Goal: Task Accomplishment & Management: Complete application form

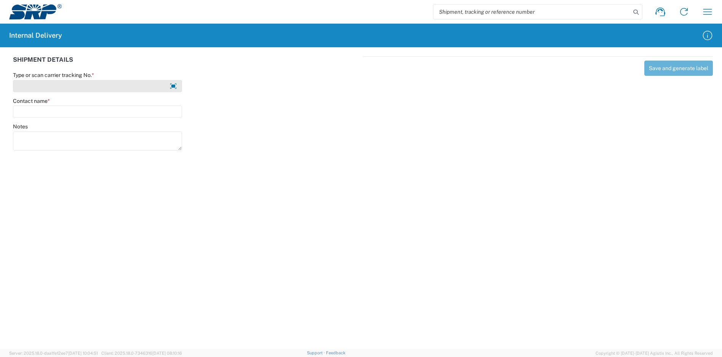
click at [71, 85] on input "Type or scan carrier tracking No. *" at bounding box center [97, 86] width 169 height 12
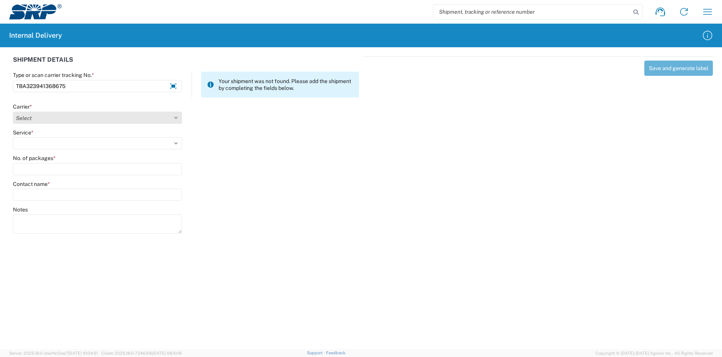
type input "TBA323941368675"
click at [78, 115] on select "Select Amazon Logistics ATI Trucking BC Dimerco Logistics Empire Southwest FedE…" at bounding box center [97, 118] width 169 height 12
select select "8933"
click at [13, 112] on select "Select Amazon Logistics ATI Trucking BC Dimerco Logistics Empire Southwest FedE…" at bounding box center [97, 118] width 169 height 12
click at [62, 142] on select "Select Amazon Logistics TBA Rail TL Standard 3 - 5 Day" at bounding box center [97, 143] width 169 height 12
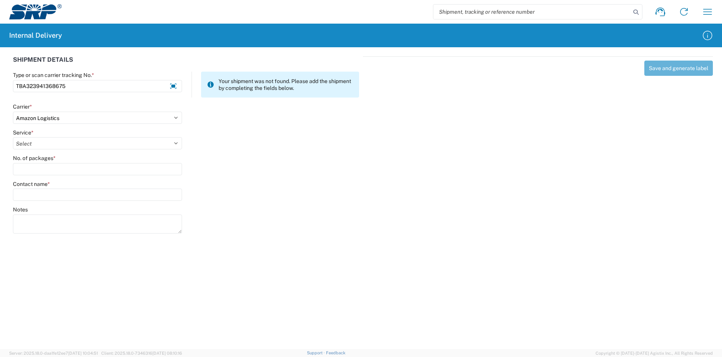
select select "24525"
click at [13, 137] on select "Select Amazon Logistics TBA Rail TL Standard 3 - 5 Day" at bounding box center [97, 143] width 169 height 12
click at [51, 169] on input "No. of packages *" at bounding box center [97, 169] width 169 height 12
type input "1"
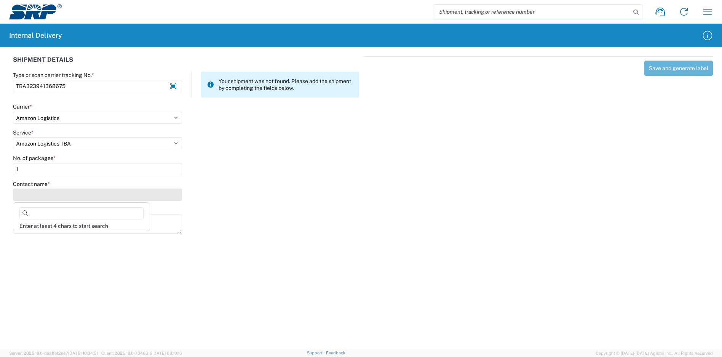
click at [45, 195] on input "Contact name *" at bounding box center [97, 194] width 169 height 12
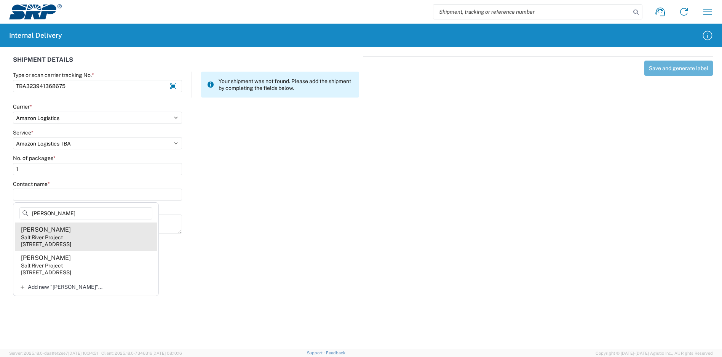
type input "[PERSON_NAME]"
click at [71, 241] on div "[STREET_ADDRESS]" at bounding box center [46, 244] width 50 height 7
type input "[PERSON_NAME]"
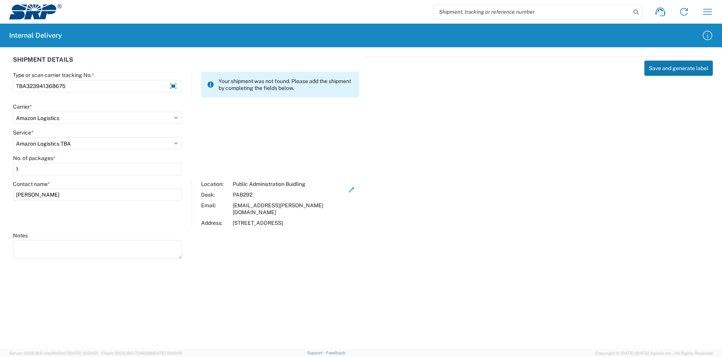
click at [674, 72] on button "Save and generate label" at bounding box center [678, 68] width 69 height 15
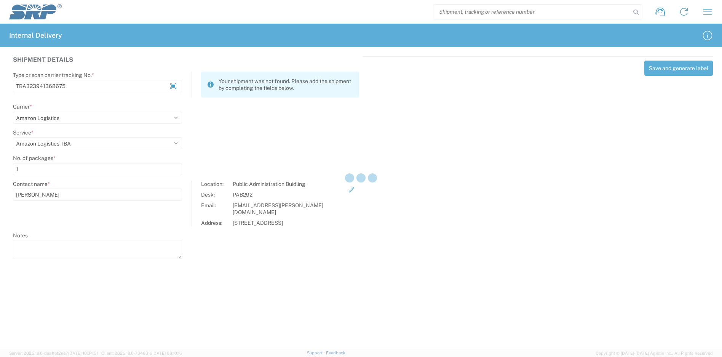
select select
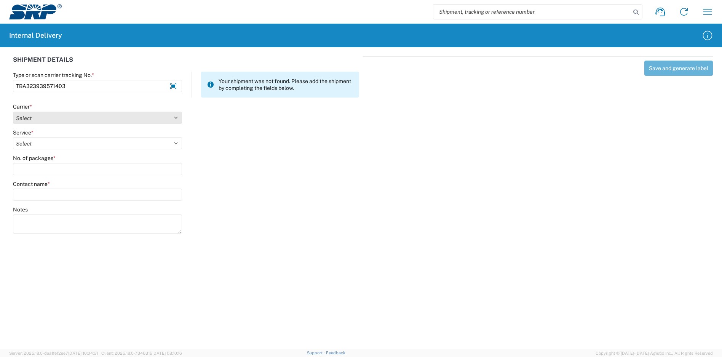
type input "TBA323939571403"
click at [125, 120] on select "Select Amazon Logistics ATI Trucking BC Dimerco Logistics Empire Southwest FedE…" at bounding box center [97, 118] width 169 height 12
select select "8933"
click at [13, 112] on select "Select Amazon Logistics ATI Trucking BC Dimerco Logistics Empire Southwest FedE…" at bounding box center [97, 118] width 169 height 12
click at [40, 147] on select "Select Amazon Logistics TBA Rail TL Standard 3 - 5 Day" at bounding box center [97, 143] width 169 height 12
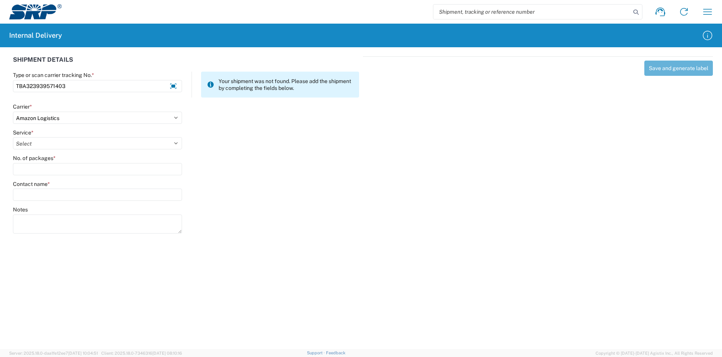
select select "24525"
click at [13, 137] on select "Select Amazon Logistics TBA Rail TL Standard 3 - 5 Day" at bounding box center [97, 143] width 169 height 12
click at [41, 169] on input "No. of packages *" at bounding box center [97, 169] width 169 height 12
type input "1"
click at [38, 187] on label "Contact name *" at bounding box center [31, 183] width 37 height 7
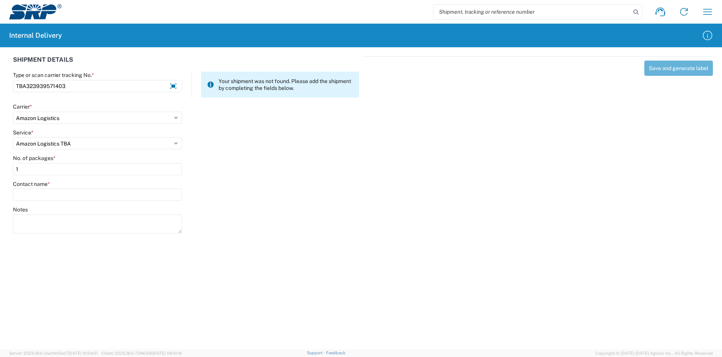
click at [38, 188] on input "Contact name *" at bounding box center [97, 194] width 169 height 12
type input "h"
type input "[PERSON_NAME]"
click at [251, 231] on div "Notes" at bounding box center [186, 223] width 354 height 34
click at [64, 195] on input "[PERSON_NAME]" at bounding box center [97, 194] width 169 height 12
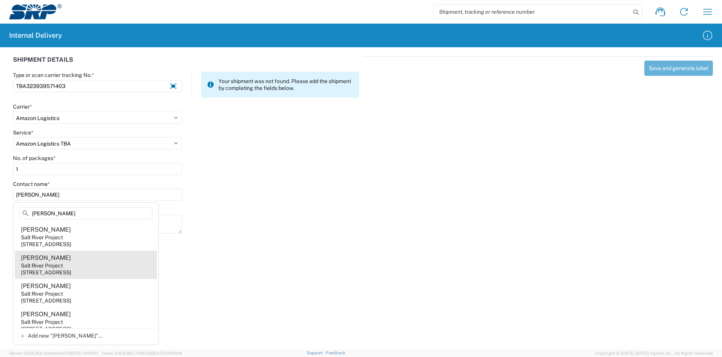
type input "[PERSON_NAME]"
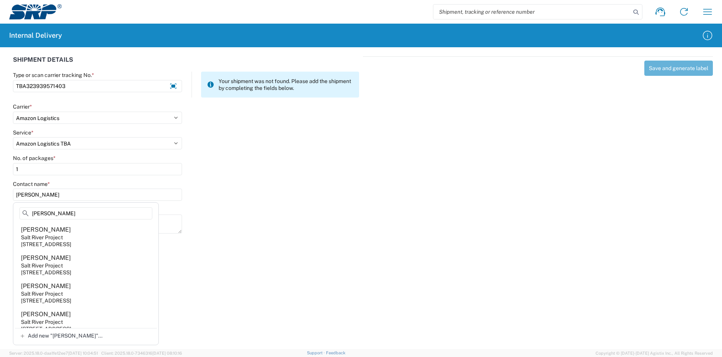
click at [72, 267] on agx-address-suggestion-item "[PERSON_NAME] Salt River Project [STREET_ADDRESS]" at bounding box center [86, 265] width 142 height 28
type input "[PERSON_NAME]"
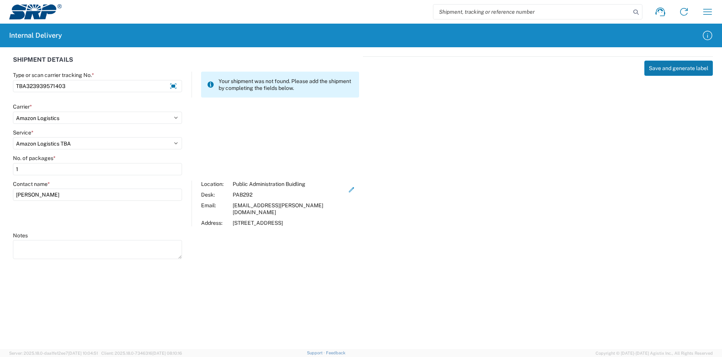
click at [674, 70] on button "Save and generate label" at bounding box center [678, 68] width 69 height 15
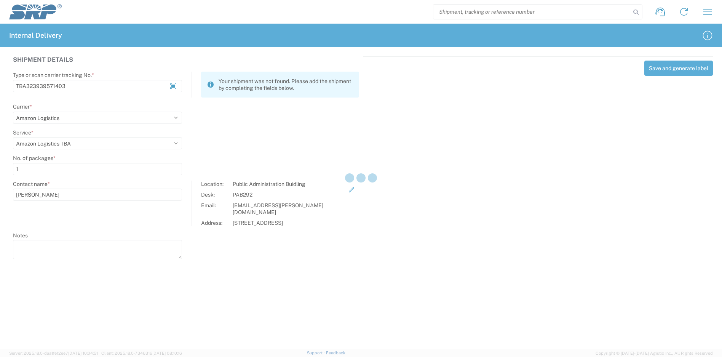
select select
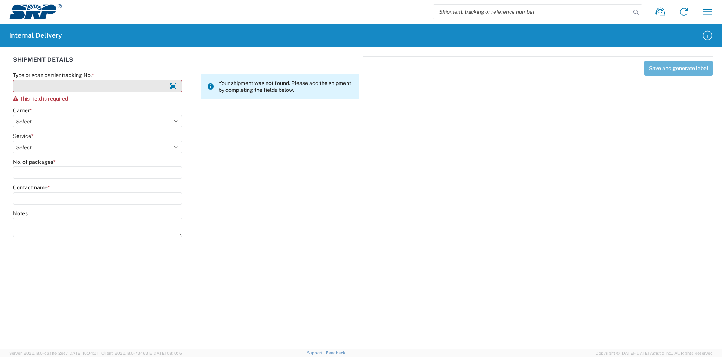
click at [139, 88] on input "Type or scan carrier tracking No. *" at bounding box center [97, 86] width 169 height 12
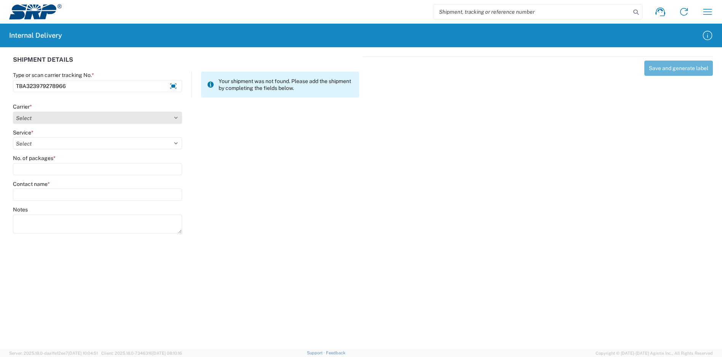
type input "TBA323979278966"
click at [86, 119] on select "Select Amazon Logistics ATI Trucking BC Dimerco Logistics Empire Southwest FedE…" at bounding box center [97, 118] width 169 height 12
select select "8933"
click at [13, 112] on select "Select Amazon Logistics ATI Trucking BC Dimerco Logistics Empire Southwest FedE…" at bounding box center [97, 118] width 169 height 12
click at [58, 150] on agx-form-control-wrapper-v2 "Service * Select Amazon Logistics TBA Rail TL Standard 3 - 5 Day" at bounding box center [97, 142] width 177 height 26
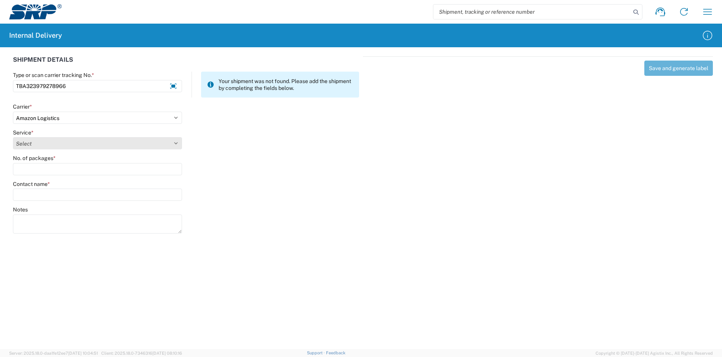
click at [59, 147] on select "Select Amazon Logistics TBA Rail TL Standard 3 - 5 Day" at bounding box center [97, 143] width 169 height 12
select select "24525"
click at [13, 137] on select "Select Amazon Logistics TBA Rail TL Standard 3 - 5 Day" at bounding box center [97, 143] width 169 height 12
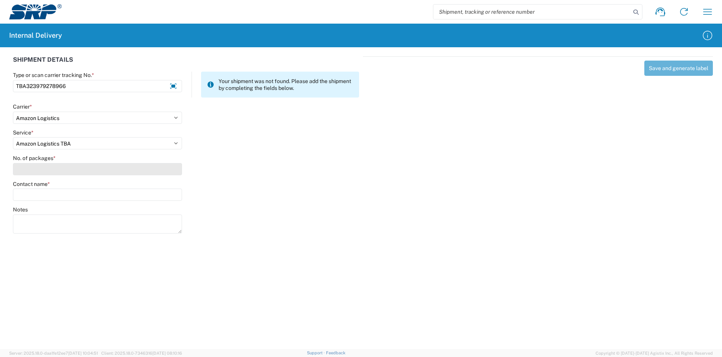
click at [53, 168] on input "No. of packages *" at bounding box center [97, 169] width 169 height 12
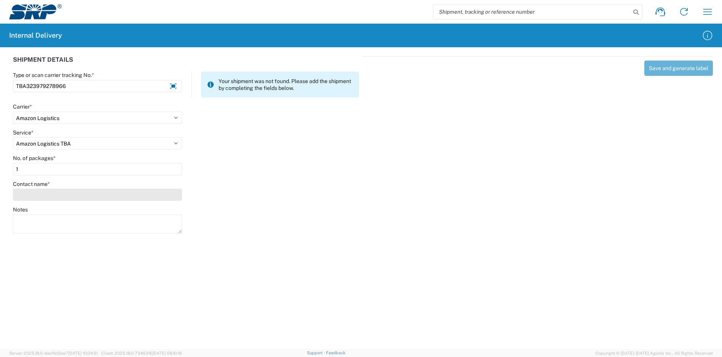
type input "1"
click at [54, 193] on input "Contact name *" at bounding box center [97, 194] width 169 height 12
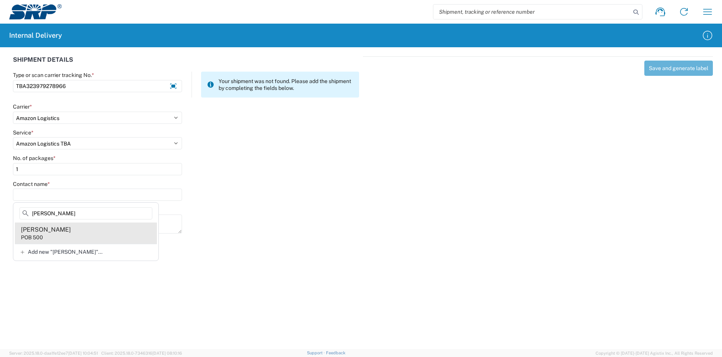
type input "[PERSON_NAME]"
click at [78, 232] on agx-address-suggestion-item "[PERSON_NAME] POB 500" at bounding box center [86, 232] width 142 height 21
type input "[PERSON_NAME]"
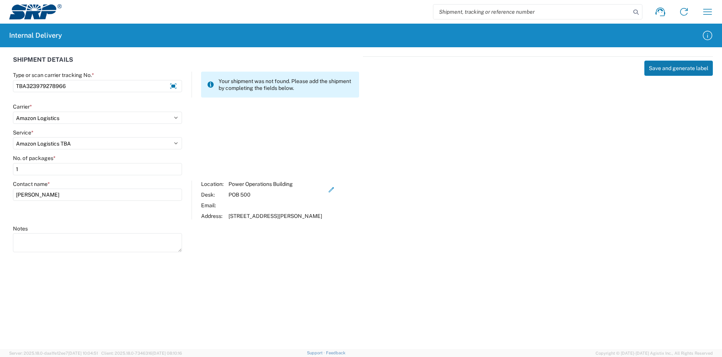
click at [679, 65] on button "Save and generate label" at bounding box center [678, 68] width 69 height 15
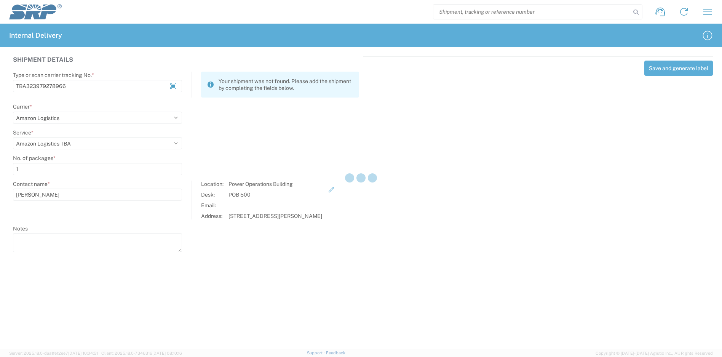
select select
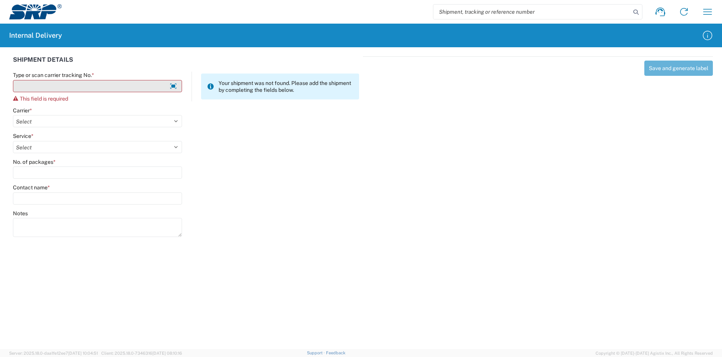
click at [131, 87] on input "Type or scan carrier tracking No. *" at bounding box center [97, 86] width 169 height 12
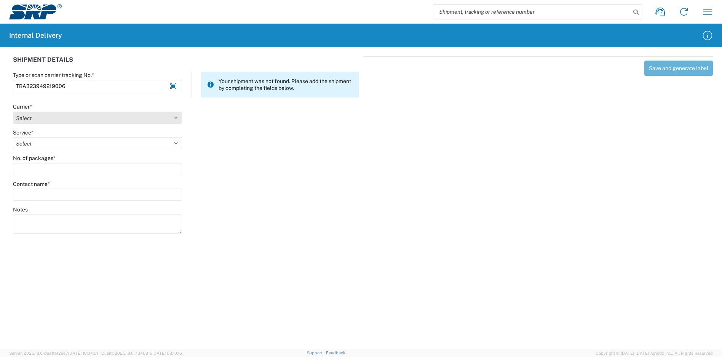
type input "TBA323949219006"
click at [61, 115] on select "Select Amazon Logistics ATI Trucking BC Dimerco Logistics Empire Southwest FedE…" at bounding box center [97, 118] width 169 height 12
select select "8933"
click at [13, 112] on select "Select Amazon Logistics ATI Trucking BC Dimerco Logistics Empire Southwest FedE…" at bounding box center [97, 118] width 169 height 12
click at [59, 145] on select "Select Amazon Logistics TBA Rail TL Standard 3 - 5 Day" at bounding box center [97, 143] width 169 height 12
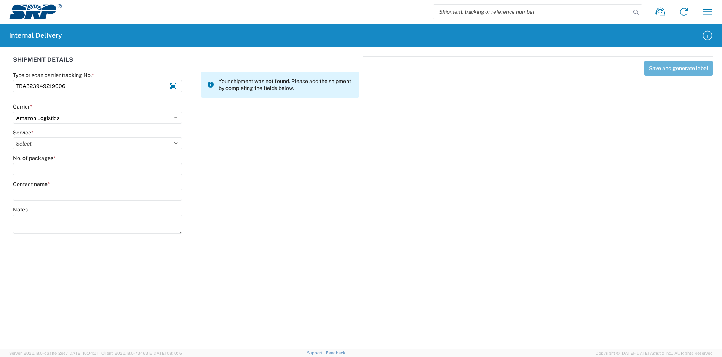
select select "24525"
click at [13, 137] on select "Select Amazon Logistics TBA Rail TL Standard 3 - 5 Day" at bounding box center [97, 143] width 169 height 12
click at [56, 173] on input "No. of packages *" at bounding box center [97, 169] width 169 height 12
type input "1"
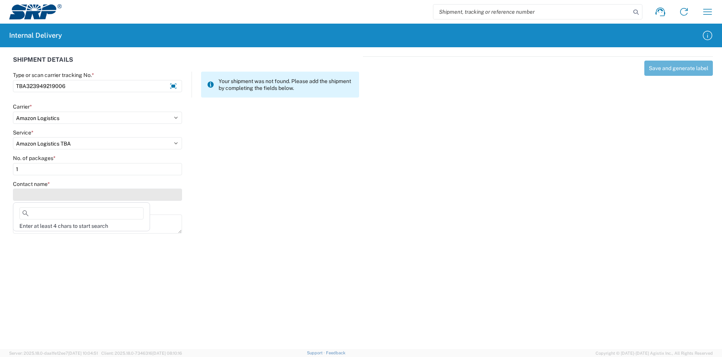
click at [52, 191] on input "Contact name *" at bounding box center [97, 194] width 169 height 12
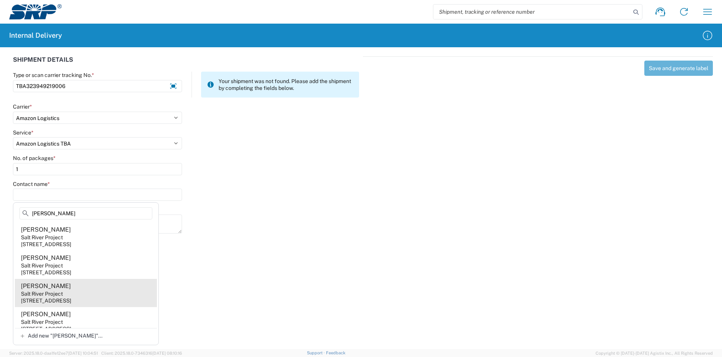
type input "[PERSON_NAME]"
click at [70, 294] on agx-address-suggestion-item "[PERSON_NAME] Salt River Project [STREET_ADDRESS]" at bounding box center [86, 293] width 142 height 28
type input "[PERSON_NAME]"
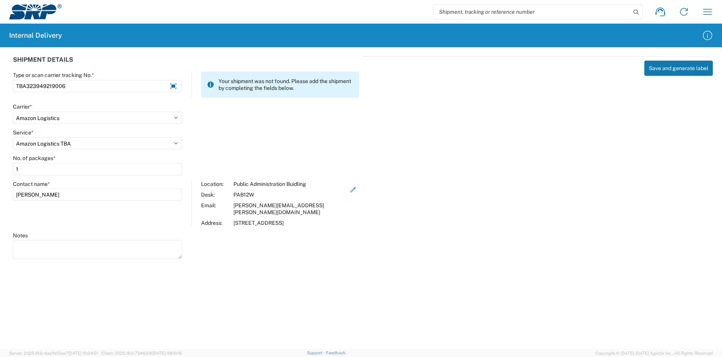
click at [658, 70] on button "Save and generate label" at bounding box center [678, 68] width 69 height 15
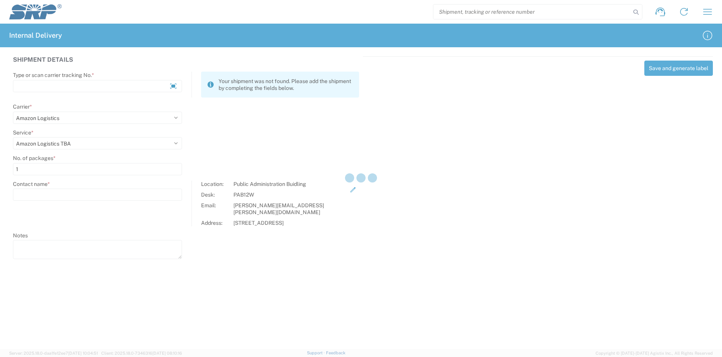
select select
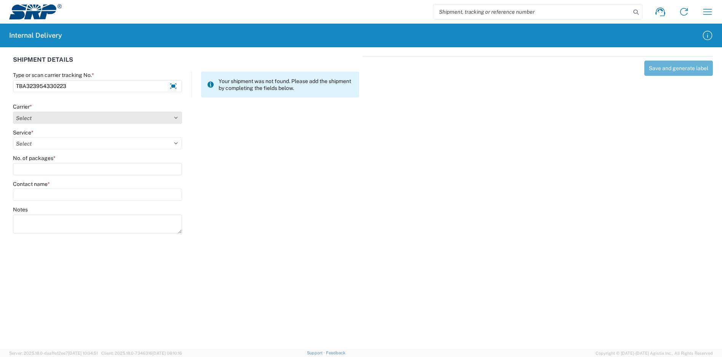
type input "TBA323954330223"
click at [102, 121] on select "Select Amazon Logistics ATI Trucking BC Dimerco Logistics Empire Southwest FedE…" at bounding box center [97, 118] width 169 height 12
select select "8933"
click at [13, 112] on select "Select Amazon Logistics ATI Trucking BC Dimerco Logistics Empire Southwest FedE…" at bounding box center [97, 118] width 169 height 12
click at [57, 144] on select "Select Amazon Logistics TBA Rail TL Standard 3 - 5 Day" at bounding box center [97, 143] width 169 height 12
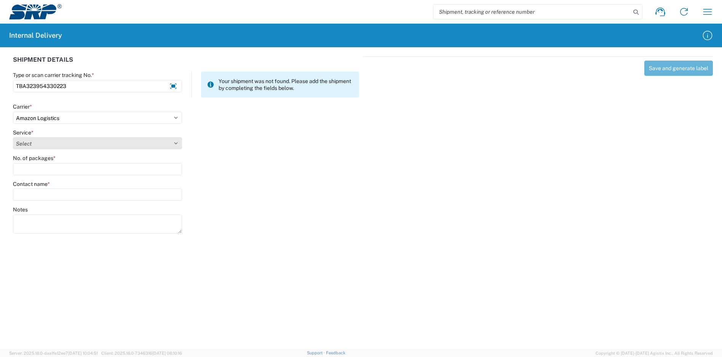
select select "24525"
click at [13, 137] on select "Select Amazon Logistics TBA Rail TL Standard 3 - 5 Day" at bounding box center [97, 143] width 169 height 12
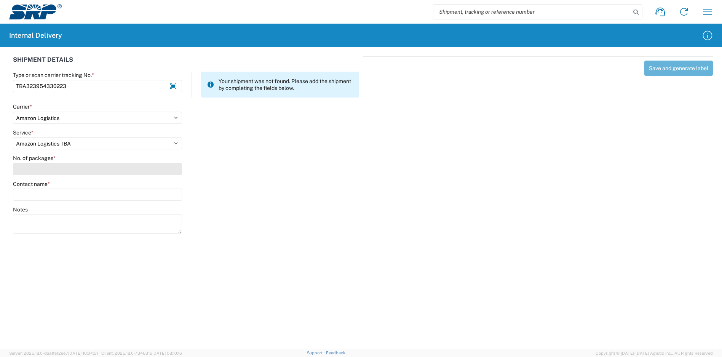
click at [56, 170] on input "No. of packages *" at bounding box center [97, 169] width 169 height 12
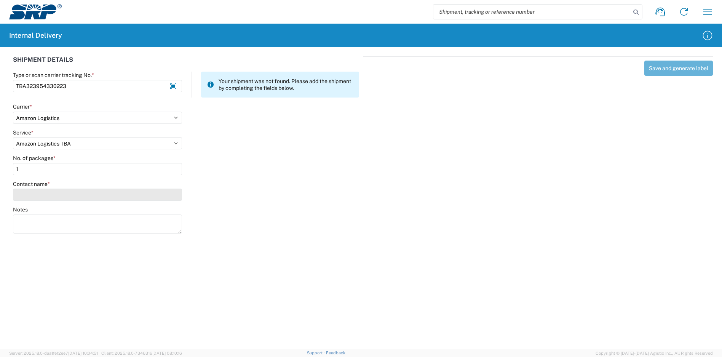
type input "1"
click at [66, 190] on input "Contact name *" at bounding box center [97, 194] width 169 height 12
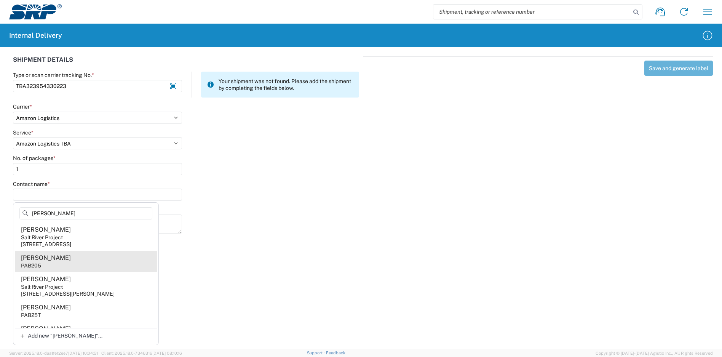
type input "[PERSON_NAME]"
click at [80, 259] on agx-address-suggestion-item "[PERSON_NAME] PAB205" at bounding box center [86, 261] width 142 height 21
type input "[PERSON_NAME]"
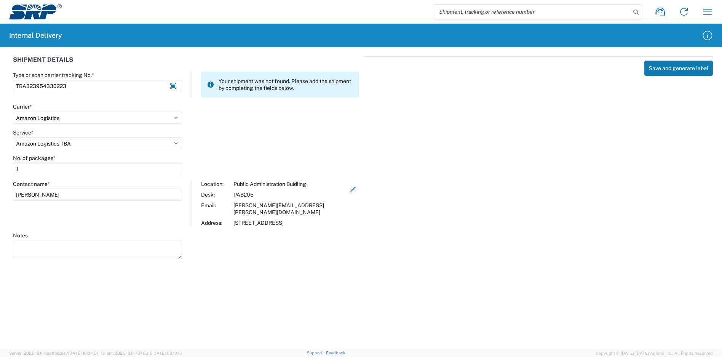
click at [660, 67] on button "Save and generate label" at bounding box center [678, 68] width 69 height 15
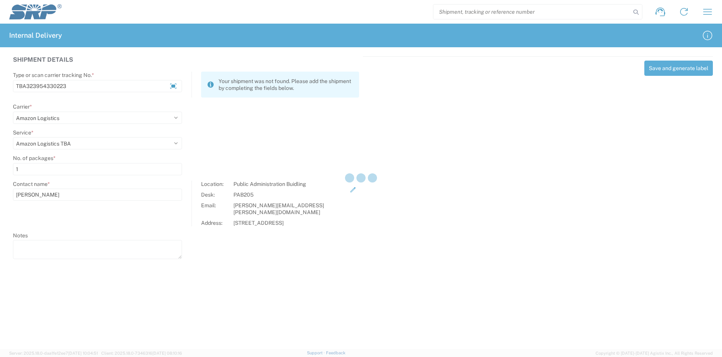
select select
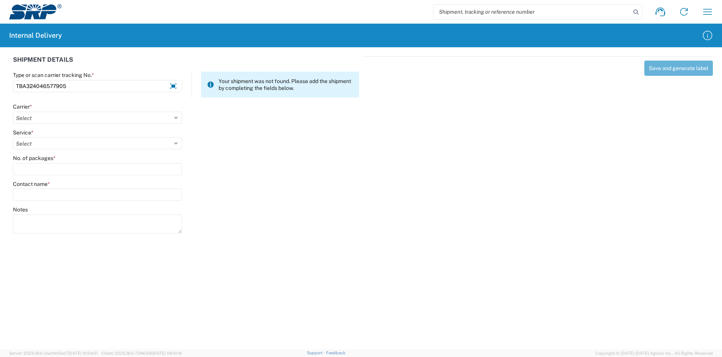
type input "TBA324046577905"
click at [75, 126] on agx-form-control-wrapper-v2 "Carrier * Select Amazon Logistics ATI Trucking BC Dimerco Logistics Empire Sout…" at bounding box center [97, 116] width 177 height 26
click at [80, 118] on select "Select Amazon Logistics ATI Trucking BC Dimerco Logistics Empire Southwest FedE…" at bounding box center [97, 118] width 169 height 12
select select "8933"
click at [13, 112] on select "Select Amazon Logistics ATI Trucking BC Dimerco Logistics Empire Southwest FedE…" at bounding box center [97, 118] width 169 height 12
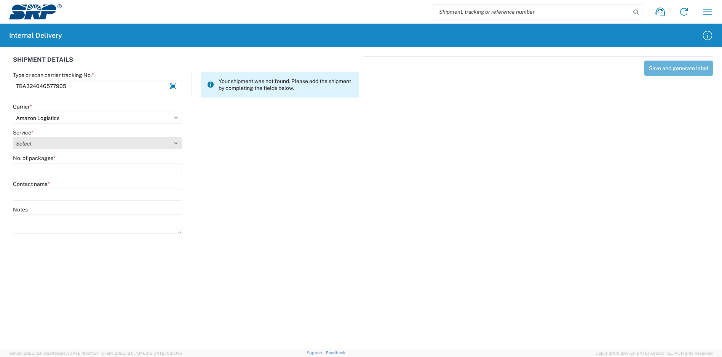
click at [55, 143] on select "Select Amazon Logistics TBA Rail TL Standard 3 - 5 Day" at bounding box center [97, 143] width 169 height 12
select select "24525"
click at [13, 137] on select "Select Amazon Logistics TBA Rail TL Standard 3 - 5 Day" at bounding box center [97, 143] width 169 height 12
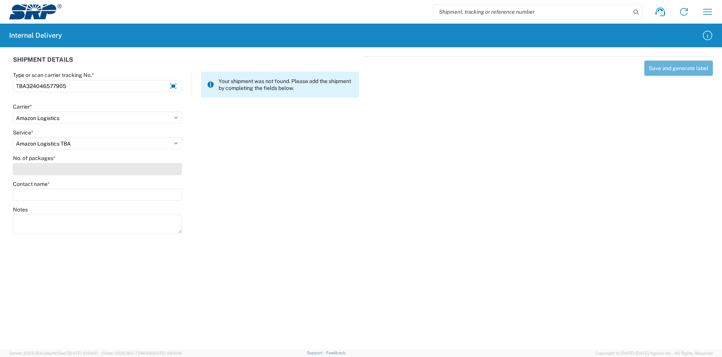
click at [48, 167] on input "No. of packages *" at bounding box center [97, 169] width 169 height 12
type input "1"
click at [46, 187] on label "Contact name *" at bounding box center [31, 183] width 37 height 7
click at [46, 188] on input "Contact name *" at bounding box center [97, 194] width 169 height 12
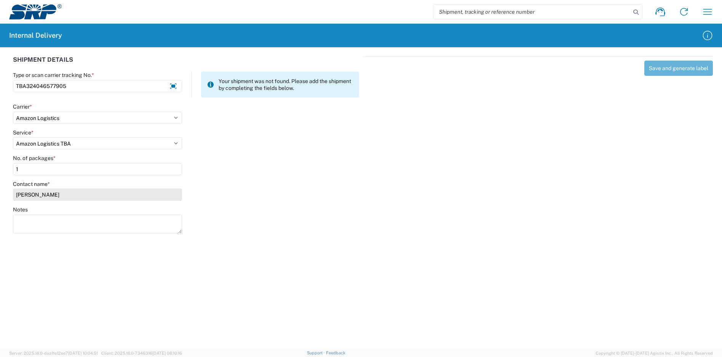
type input "[PERSON_NAME]"
click at [75, 195] on input "[PERSON_NAME]" at bounding box center [97, 194] width 169 height 12
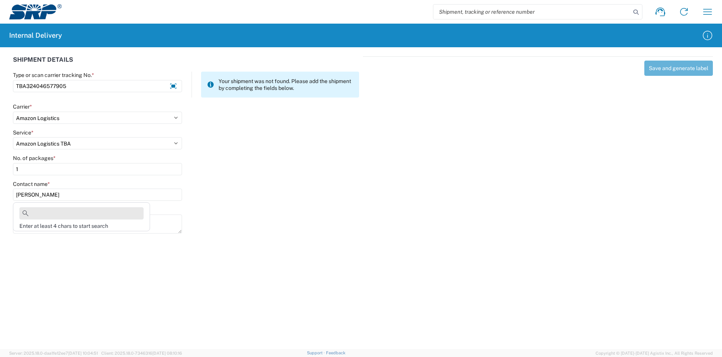
click at [53, 214] on input at bounding box center [81, 213] width 124 height 12
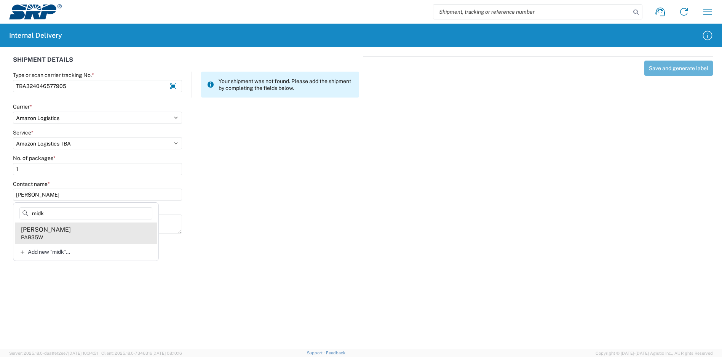
type input "midk"
click at [68, 233] on agx-address-suggestion-item "[PERSON_NAME] PAB35W" at bounding box center [86, 232] width 142 height 21
type input "[PERSON_NAME]"
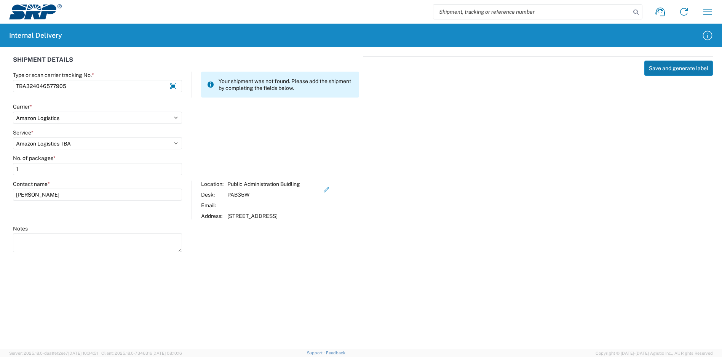
click at [679, 67] on button "Save and generate label" at bounding box center [678, 68] width 69 height 15
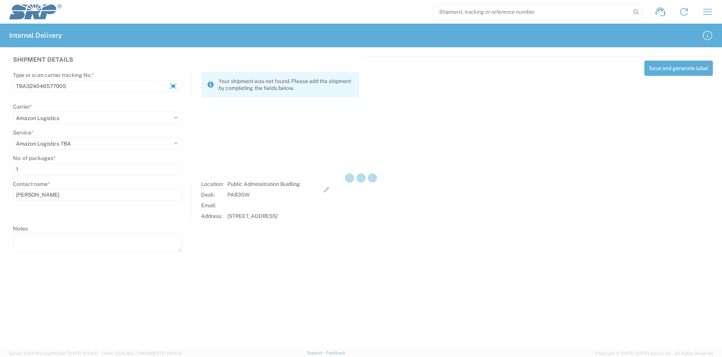
select select
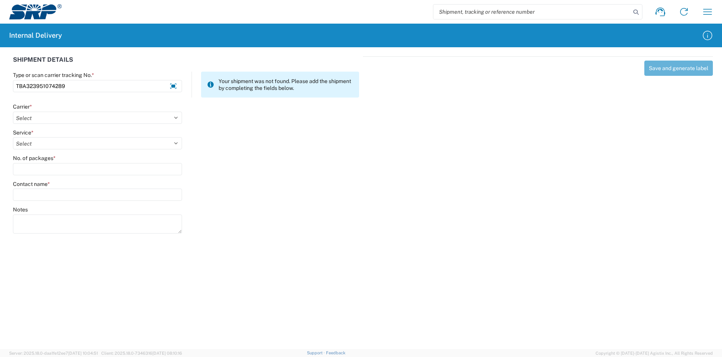
type input "TBA323951074289"
click at [58, 108] on div "Carrier *" at bounding box center [97, 106] width 169 height 7
click at [51, 121] on select "Select Amazon Logistics ATI Trucking BC Dimerco Logistics Empire Southwest FedE…" at bounding box center [97, 118] width 169 height 12
select select "8933"
click at [13, 112] on select "Select Amazon Logistics ATI Trucking BC Dimerco Logistics Empire Southwest FedE…" at bounding box center [97, 118] width 169 height 12
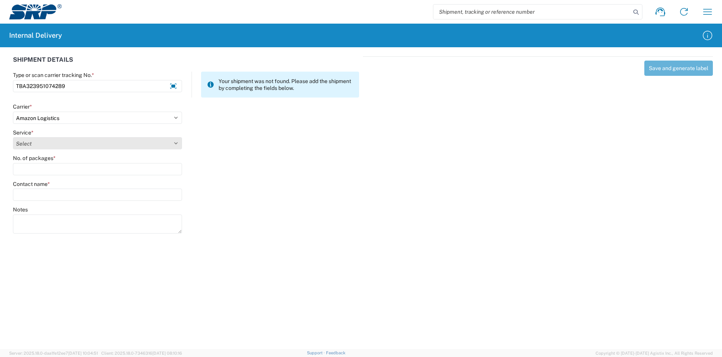
click at [49, 143] on select "Select Amazon Logistics TBA Rail TL Standard 3 - 5 Day" at bounding box center [97, 143] width 169 height 12
select select "24525"
click at [13, 137] on select "Select Amazon Logistics TBA Rail TL Standard 3 - 5 Day" at bounding box center [97, 143] width 169 height 12
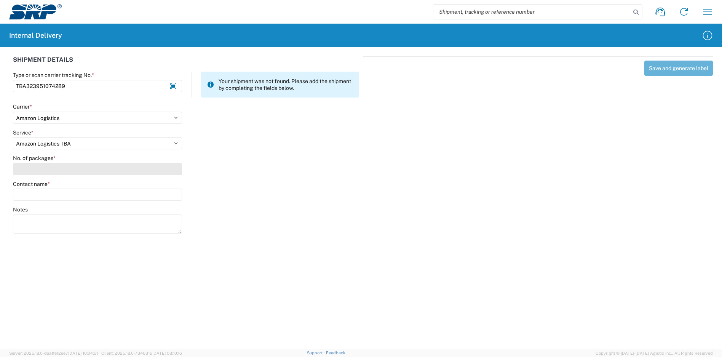
click at [50, 163] on input "No. of packages *" at bounding box center [97, 169] width 169 height 12
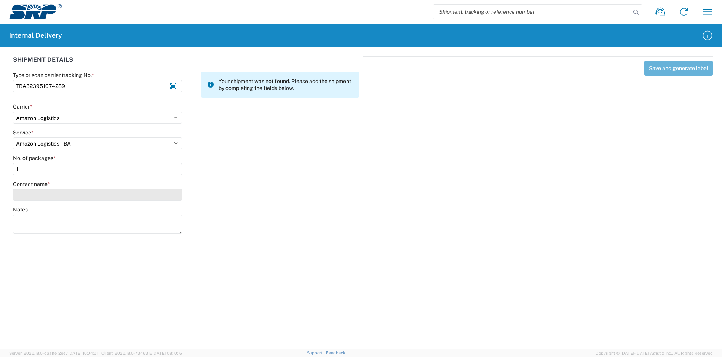
type input "1"
click at [61, 195] on input "Contact name *" at bounding box center [97, 194] width 169 height 12
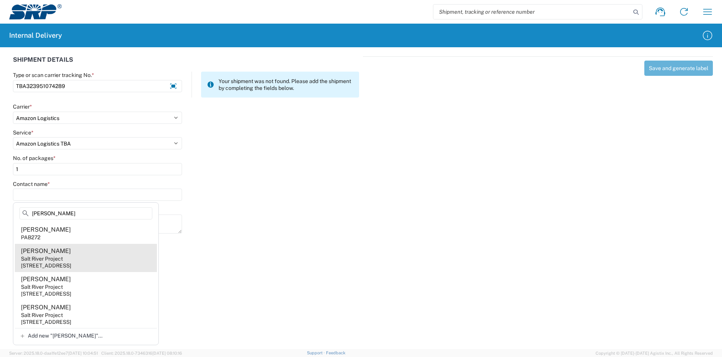
type input "[PERSON_NAME]"
click at [95, 258] on agx-address-suggestion-item "[PERSON_NAME] Salt River Project [STREET_ADDRESS]" at bounding box center [86, 258] width 142 height 28
type input "[PERSON_NAME]"
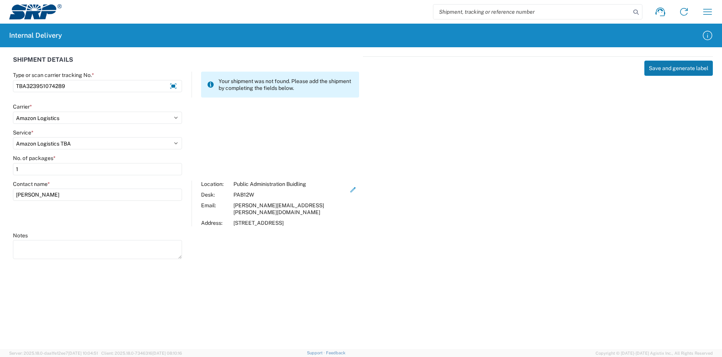
click at [675, 66] on button "Save and generate label" at bounding box center [678, 68] width 69 height 15
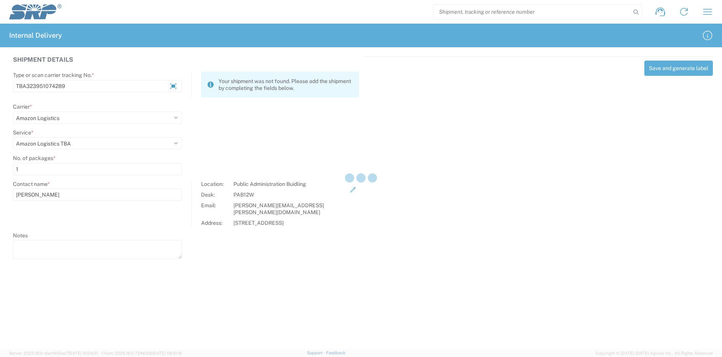
select select
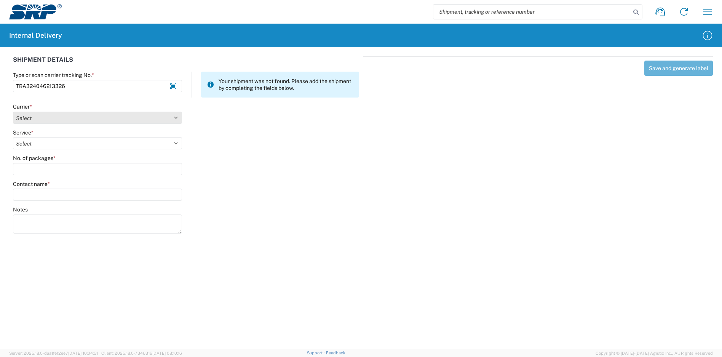
type input "TBA324046213326"
click at [62, 116] on select "Select Amazon Logistics ATI Trucking BC Dimerco Logistics Empire Southwest FedE…" at bounding box center [97, 118] width 169 height 12
select select "8933"
click at [13, 112] on select "Select Amazon Logistics ATI Trucking BC Dimerco Logistics Empire Southwest FedE…" at bounding box center [97, 118] width 169 height 12
click at [45, 143] on select "Select Amazon Logistics TBA Rail TL Standard 3 - 5 Day" at bounding box center [97, 143] width 169 height 12
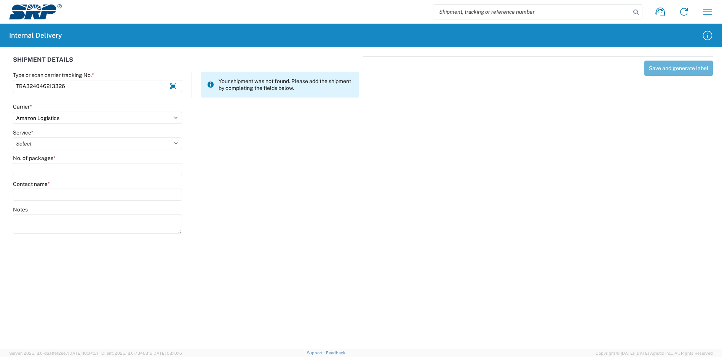
select select "24525"
click at [13, 137] on select "Select Amazon Logistics TBA Rail TL Standard 3 - 5 Day" at bounding box center [97, 143] width 169 height 12
click at [45, 167] on input "No. of packages *" at bounding box center [97, 169] width 169 height 12
type input "1"
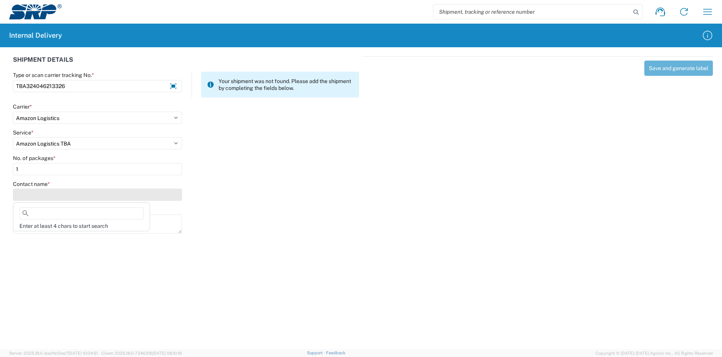
click at [49, 194] on input "Contact name *" at bounding box center [97, 194] width 169 height 12
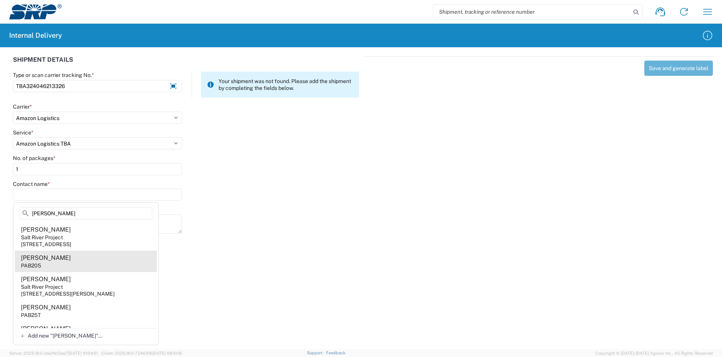
type input "[PERSON_NAME]"
click at [86, 262] on agx-address-suggestion-item "[PERSON_NAME] PAB205" at bounding box center [86, 261] width 142 height 21
type input "[PERSON_NAME]"
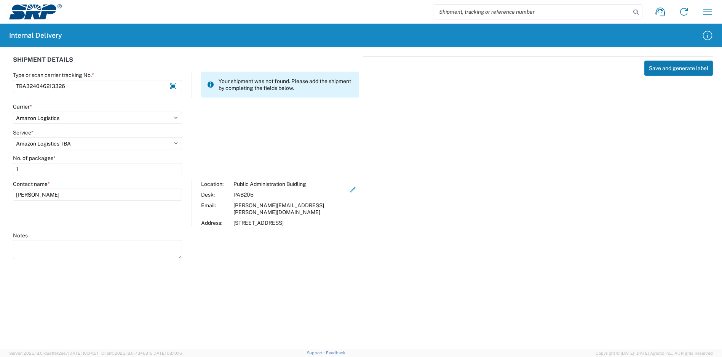
click at [685, 66] on button "Save and generate label" at bounding box center [678, 68] width 69 height 15
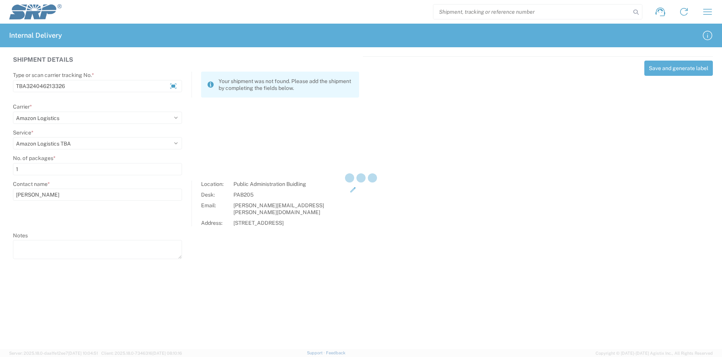
select select
